Goal: Information Seeking & Learning: Learn about a topic

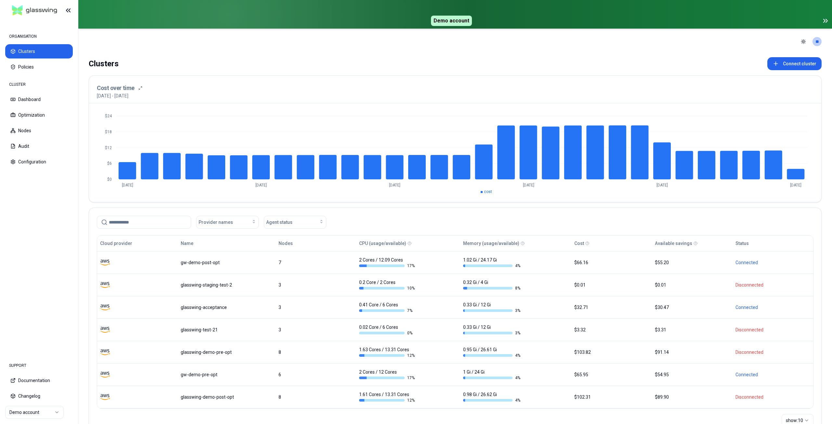
click at [823, 20] on icon at bounding box center [826, 21] width 8 height 8
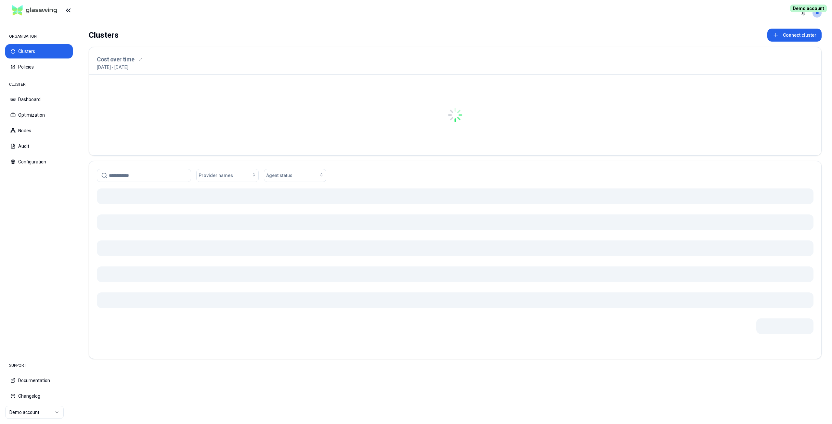
click at [810, 8] on span "Demo account" at bounding box center [808, 9] width 37 height 8
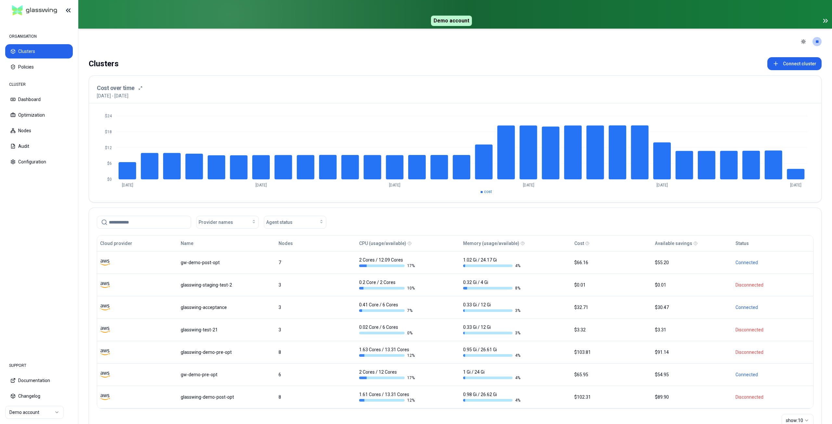
click at [828, 22] on icon at bounding box center [826, 21] width 8 height 8
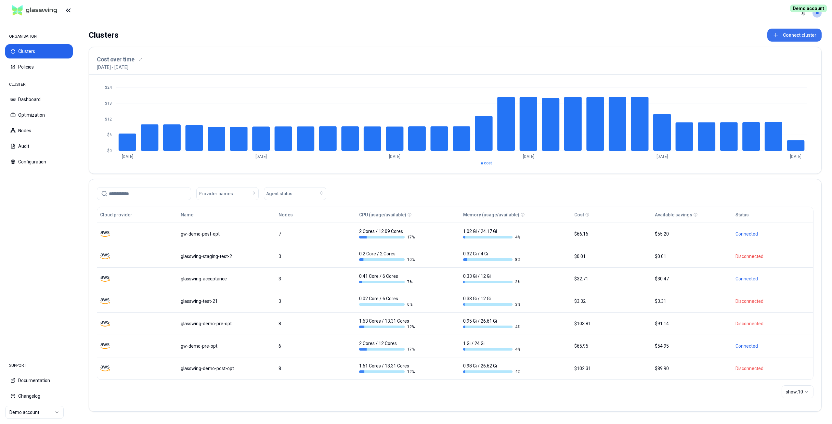
click at [785, 34] on button "Connect cluster" at bounding box center [795, 35] width 54 height 13
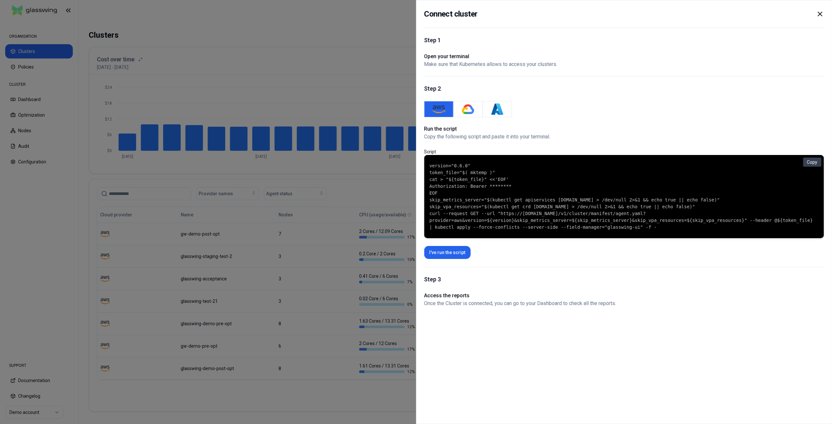
click at [819, 14] on icon at bounding box center [820, 14] width 8 height 8
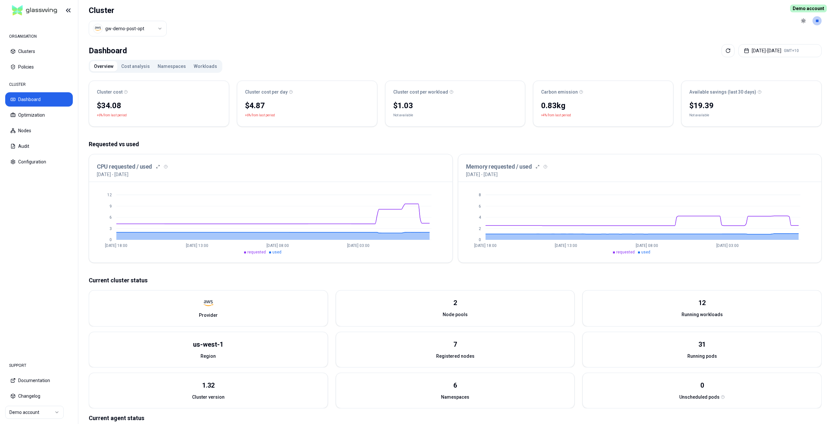
click at [133, 67] on button "Cost analysis" at bounding box center [135, 66] width 36 height 10
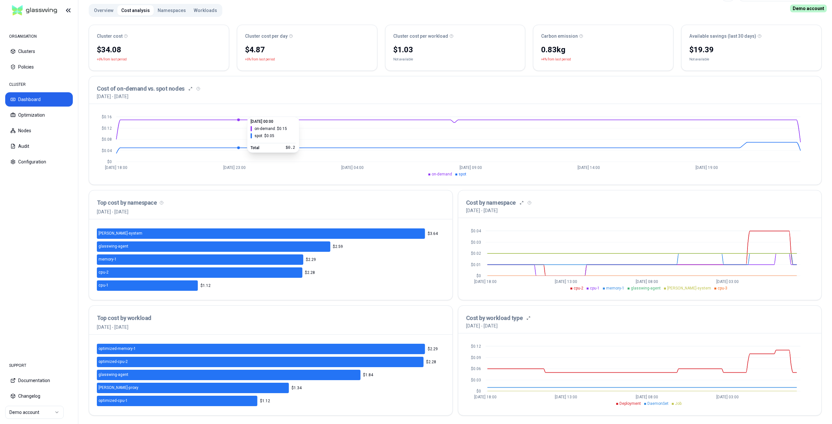
scroll to position [23, 0]
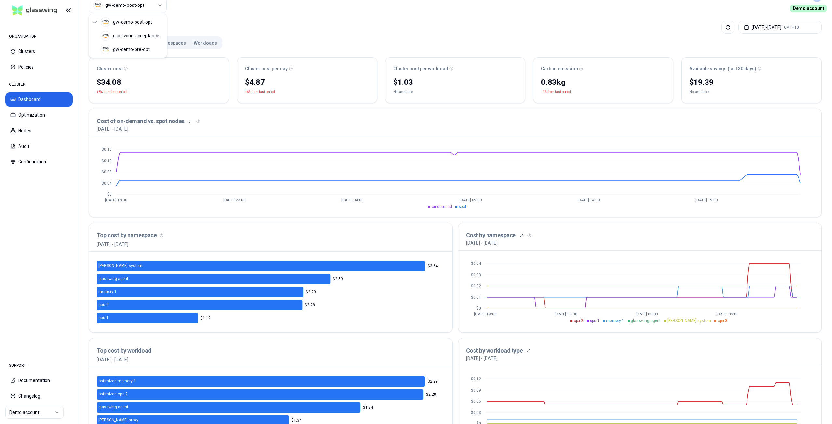
click at [148, 0] on html "ORGANISATION Clusters Policies CLUSTER Dashboard Optimization Nodes Audit Confi…" at bounding box center [416, 212] width 832 height 424
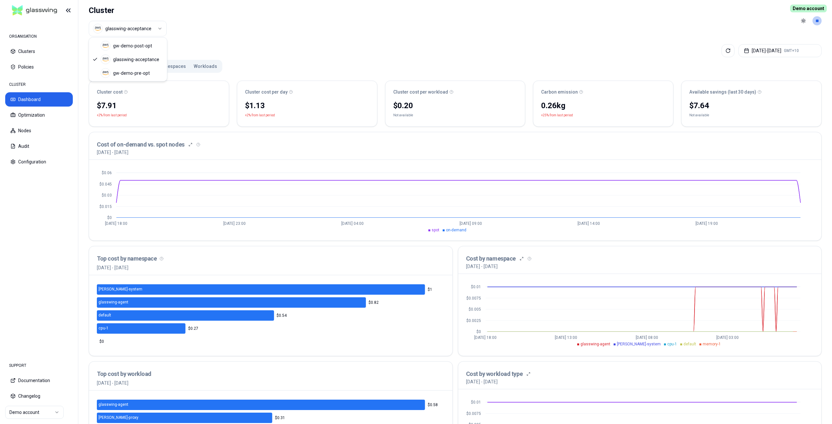
click at [140, 27] on html "ORGANISATION Clusters Policies CLUSTER Dashboard Optimization Nodes Audit Confi…" at bounding box center [416, 212] width 832 height 424
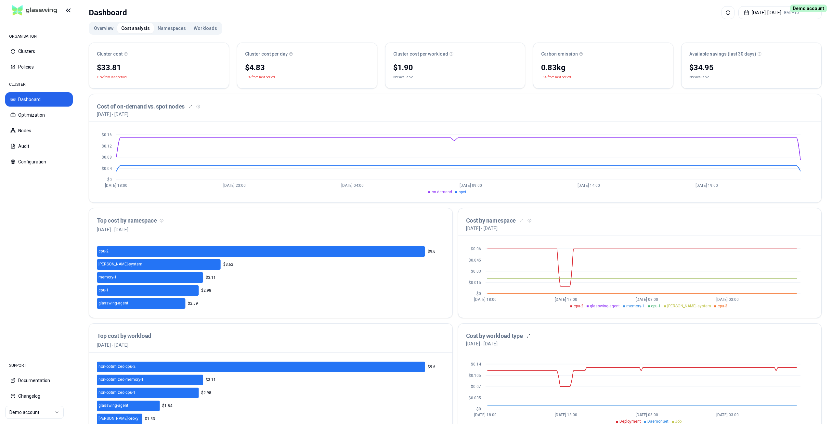
scroll to position [23, 0]
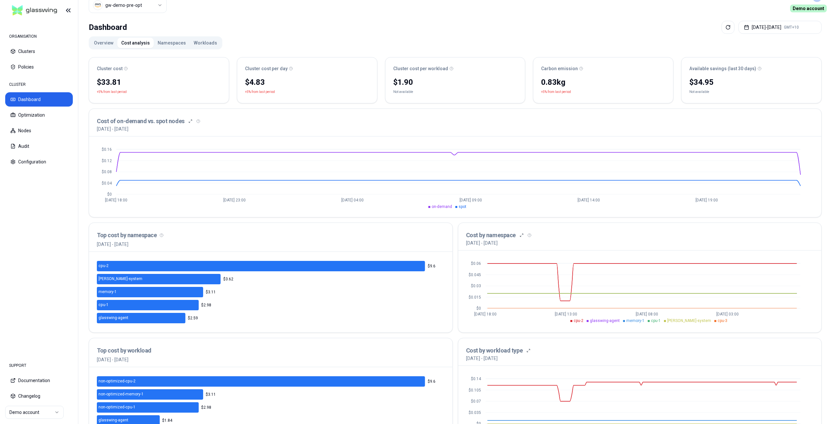
click at [164, 45] on div "Dashboard [DATE] - [DATE] GMT+10 Overview Cost analysis Namespaces Workloads Cl…" at bounding box center [455, 238] width 754 height 440
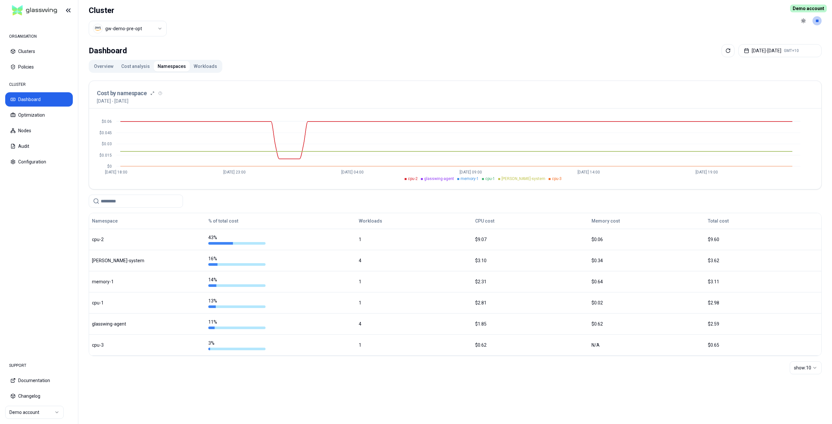
click at [200, 67] on button "Workloads" at bounding box center [205, 66] width 31 height 10
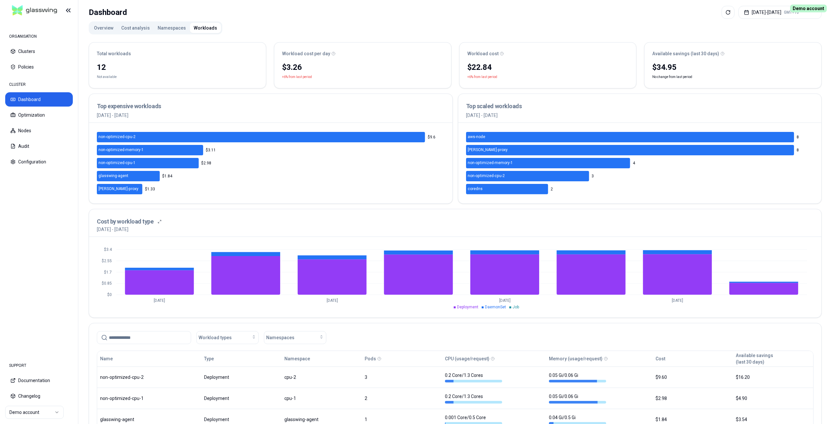
scroll to position [33, 0]
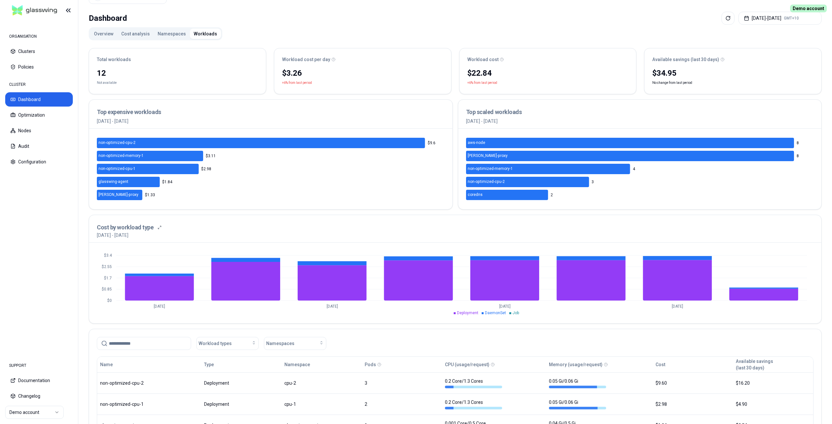
click at [165, 34] on button "Namespaces" at bounding box center [172, 34] width 36 height 10
